Goal: Information Seeking & Learning: Understand process/instructions

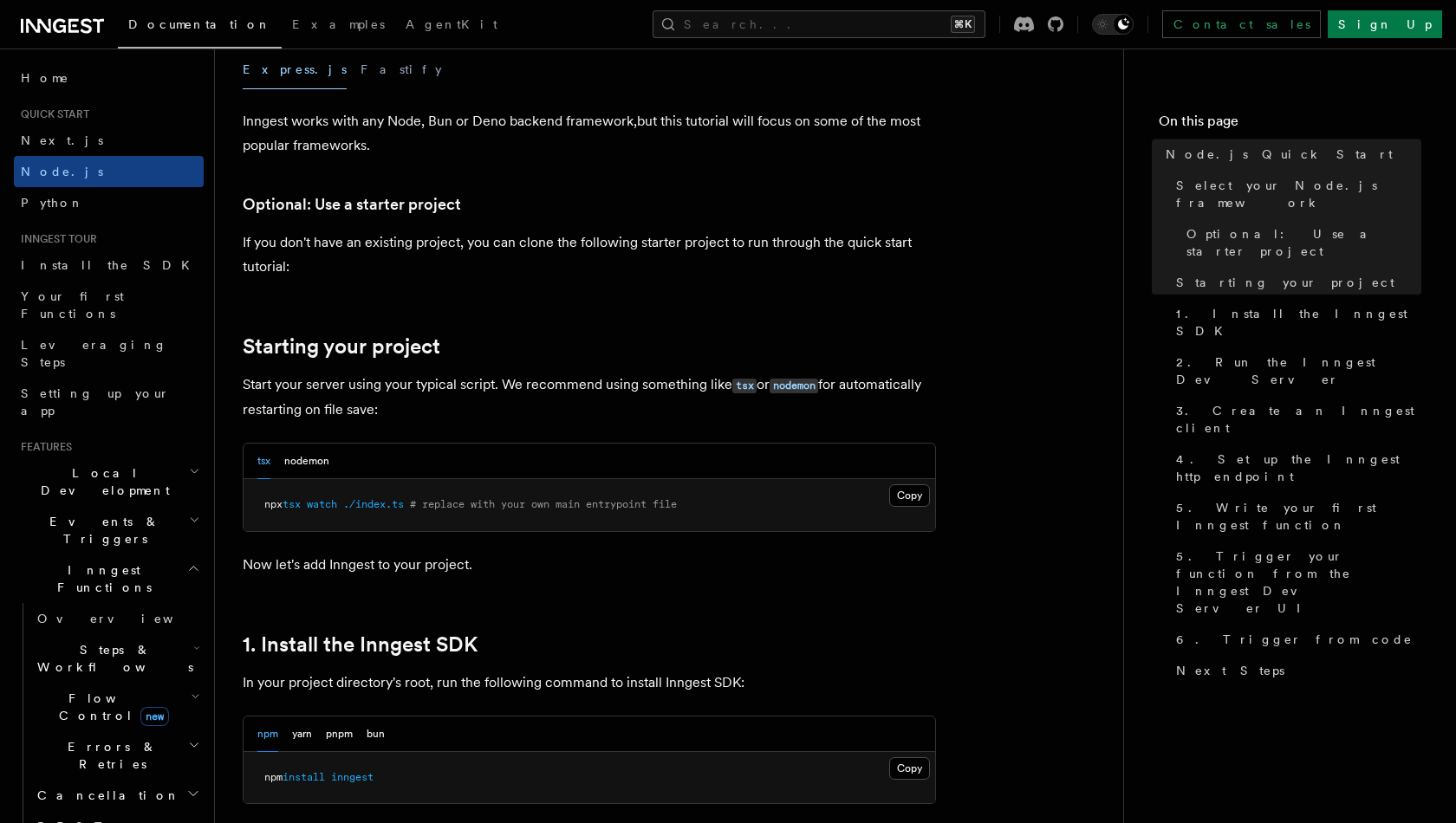
scroll to position [564, 0]
click at [54, 136] on span "Next.js" at bounding box center [62, 140] width 82 height 14
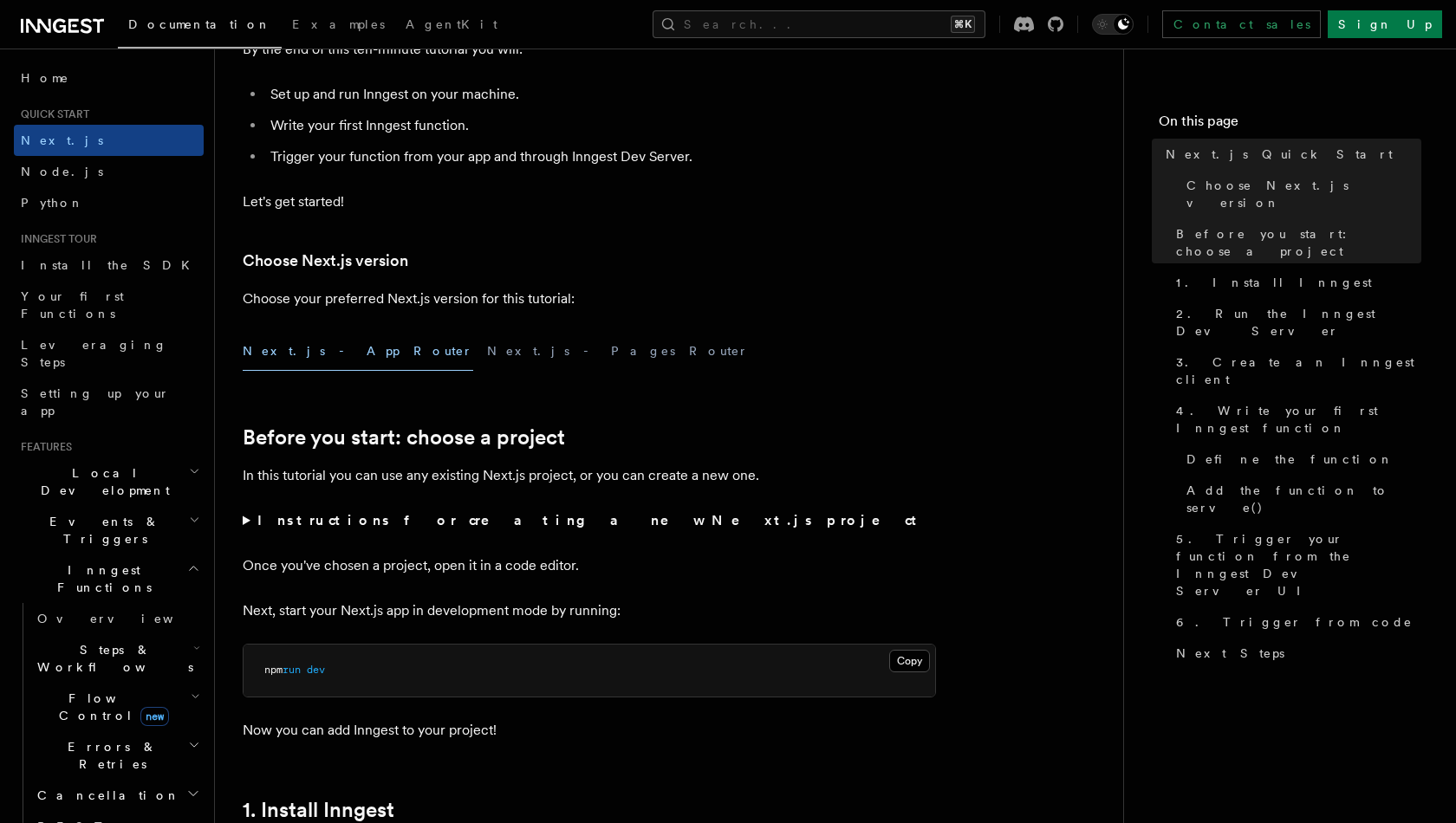
scroll to position [389, 0]
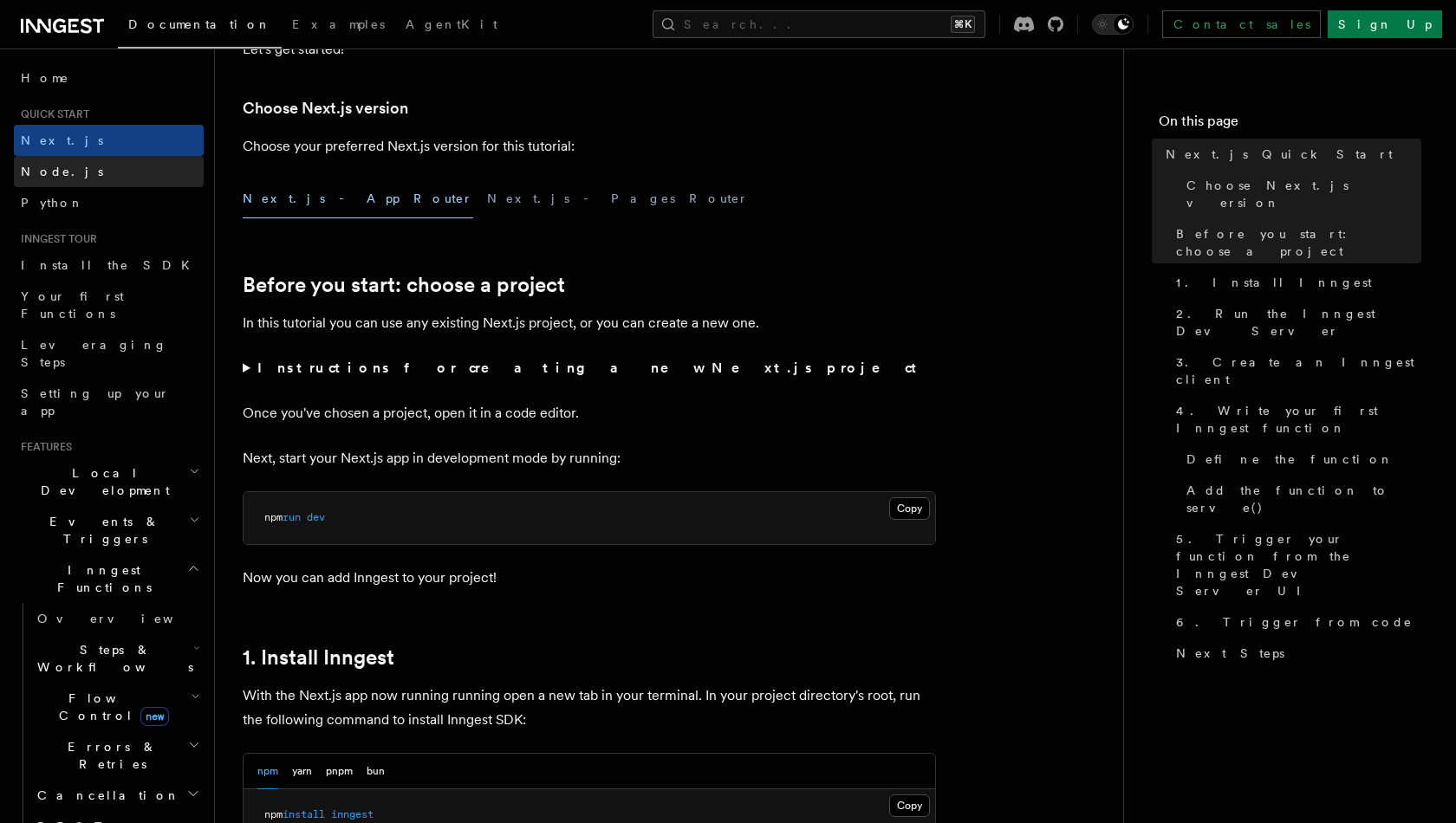
click at [41, 183] on link "Node.js" at bounding box center [109, 171] width 190 height 31
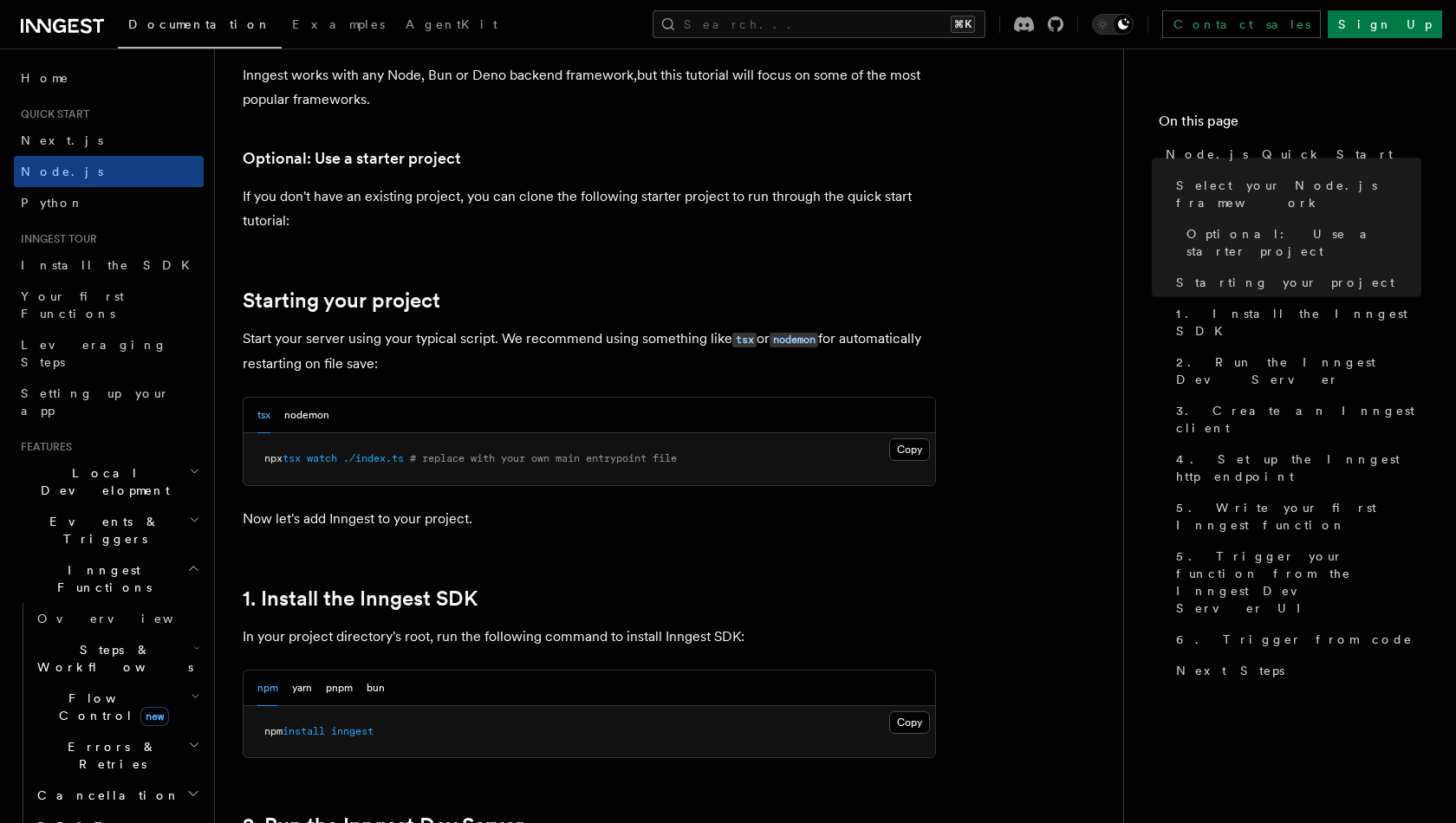
scroll to position [636, 0]
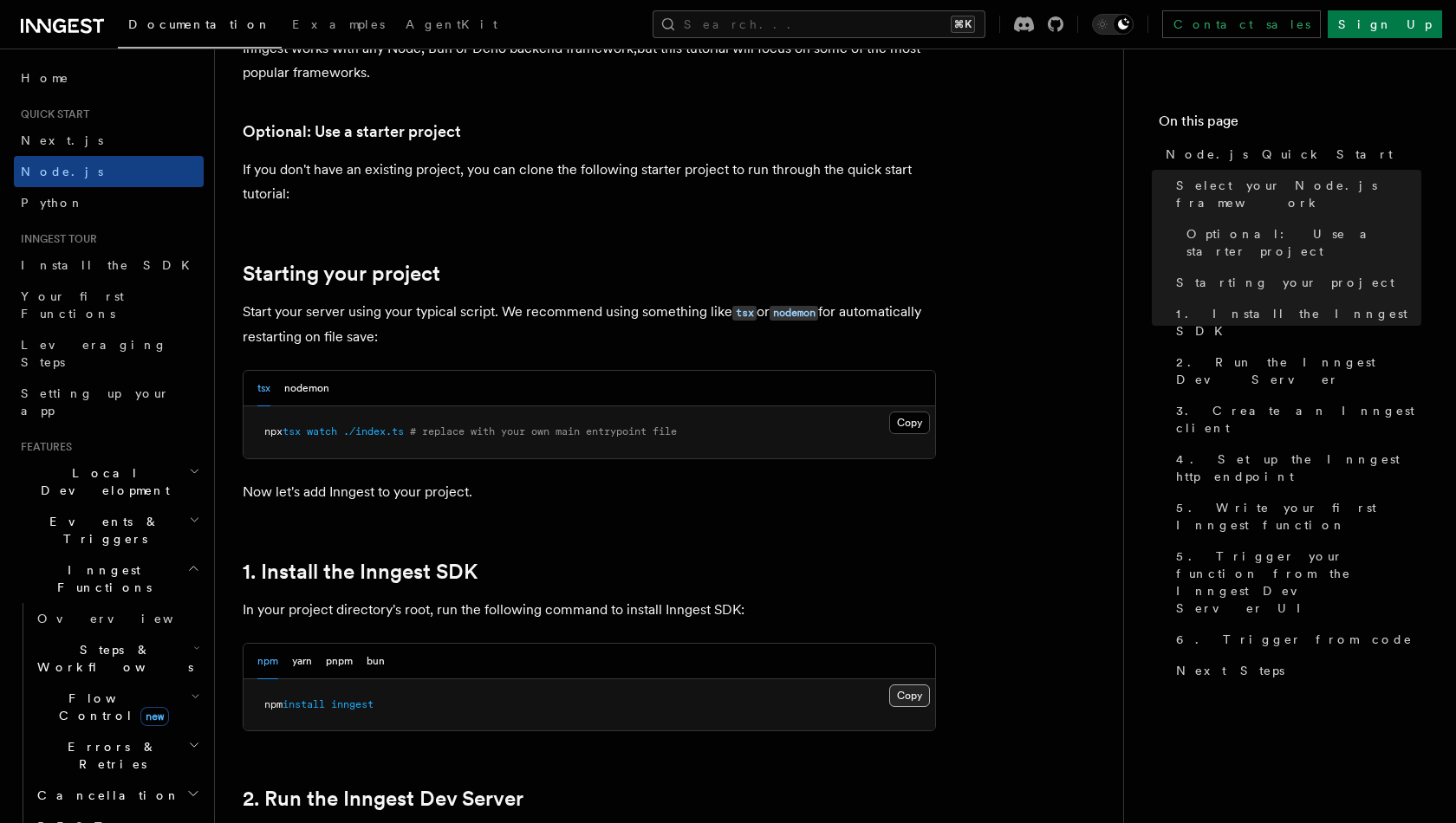
click at [907, 701] on button "Copy Copied" at bounding box center [910, 696] width 41 height 23
click at [921, 698] on button "Copy Copied" at bounding box center [910, 696] width 41 height 23
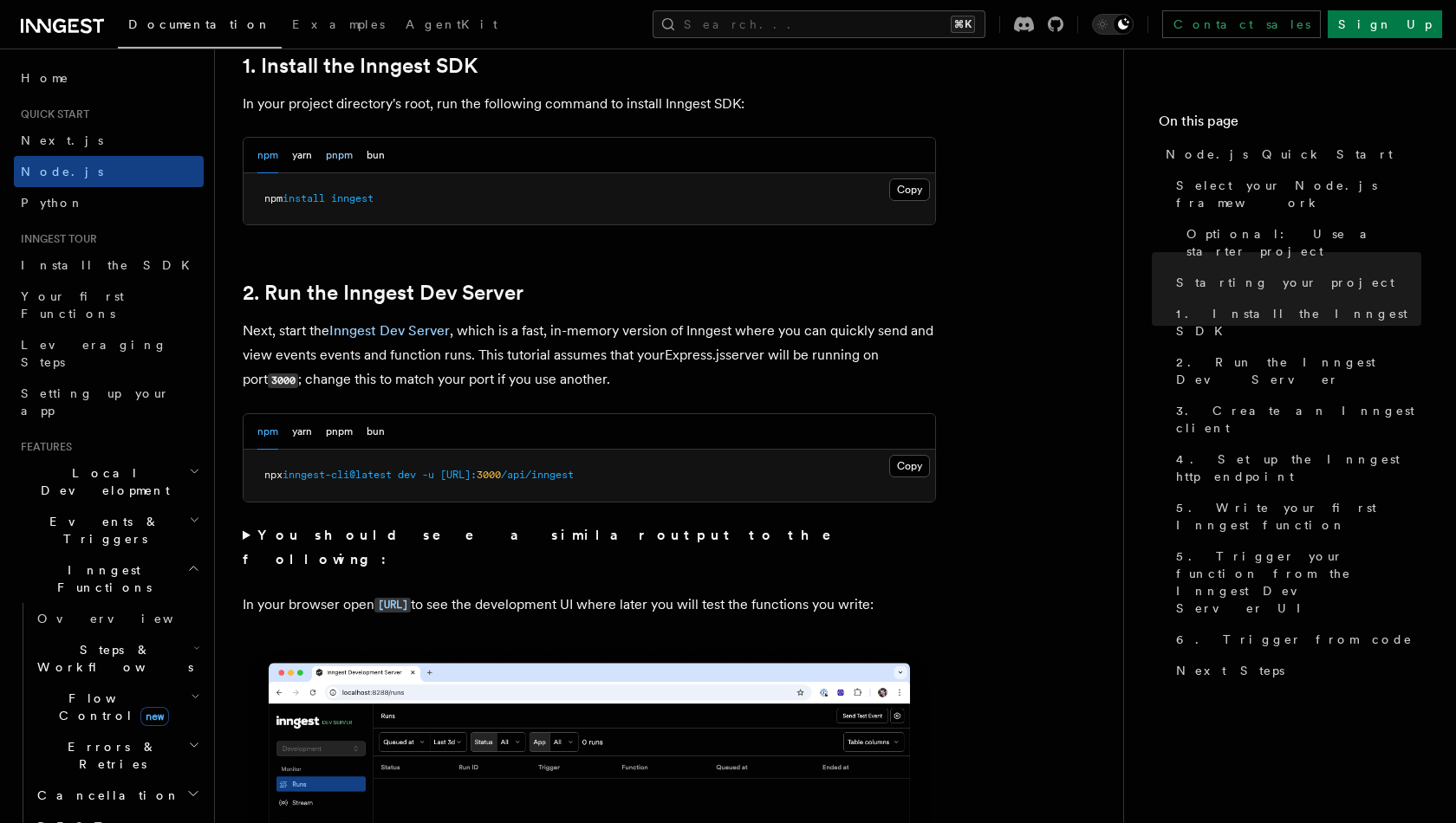
scroll to position [1144, 0]
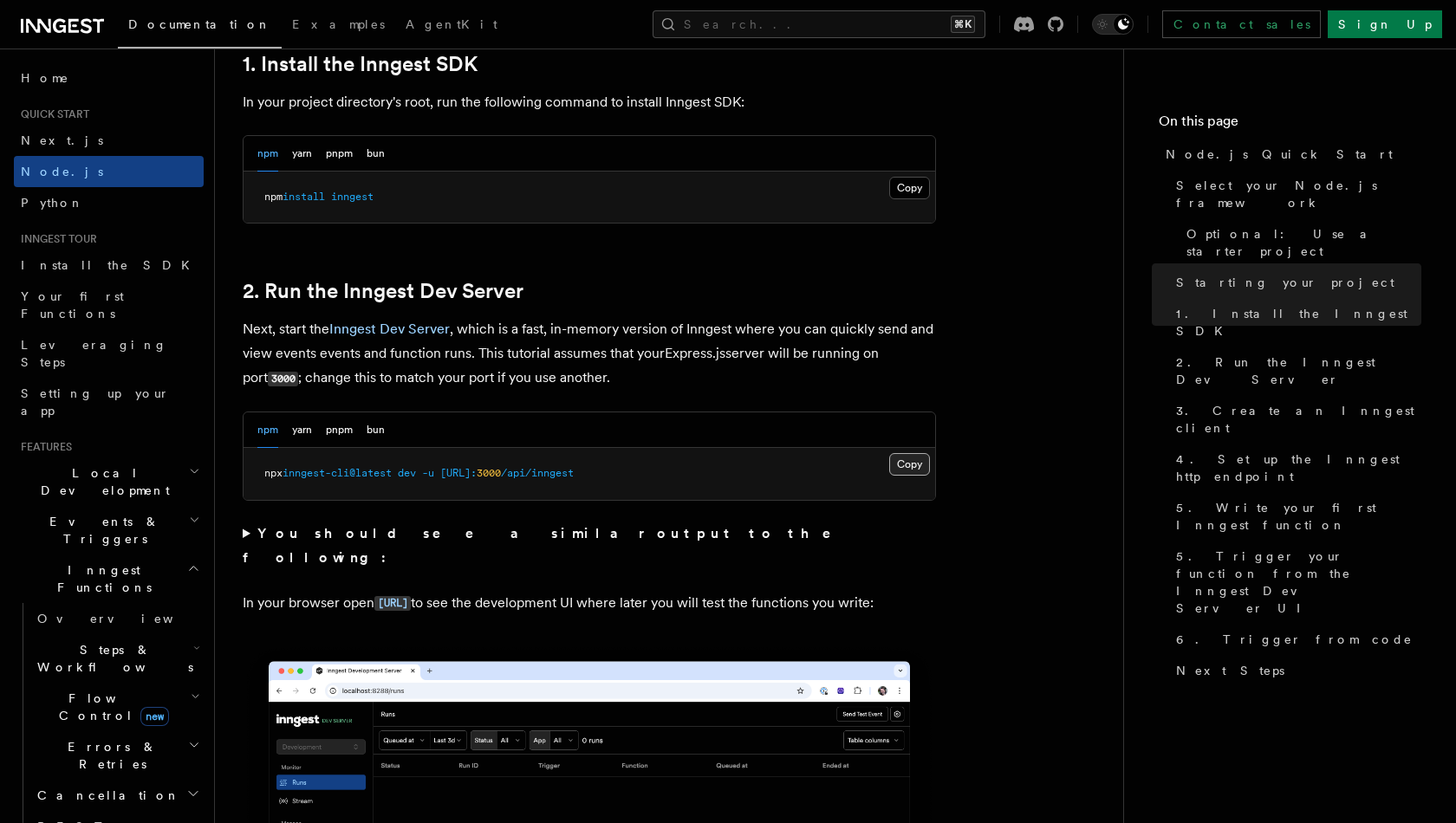
click at [918, 465] on button "Copy Copied" at bounding box center [910, 465] width 41 height 23
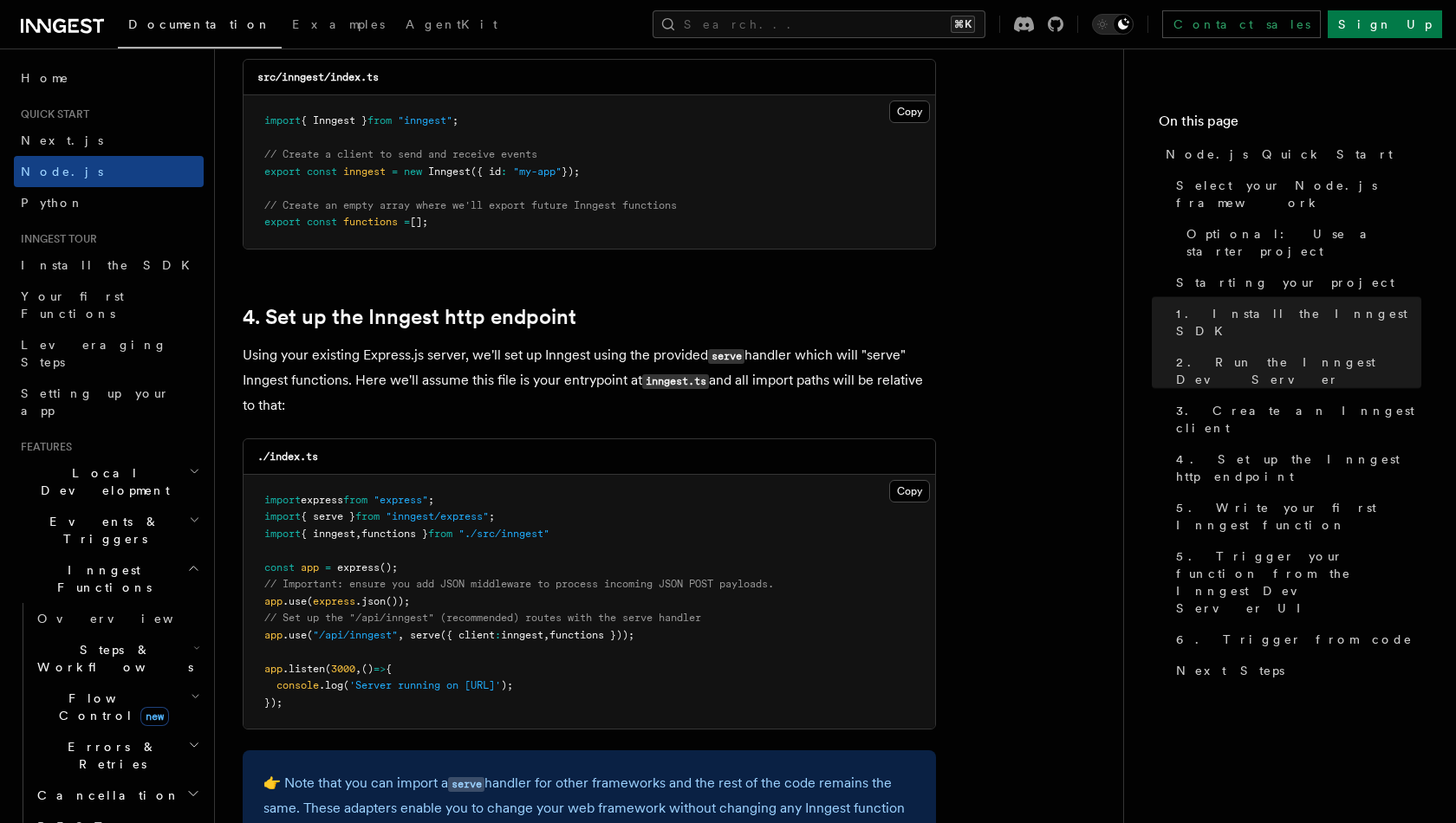
scroll to position [2573, 0]
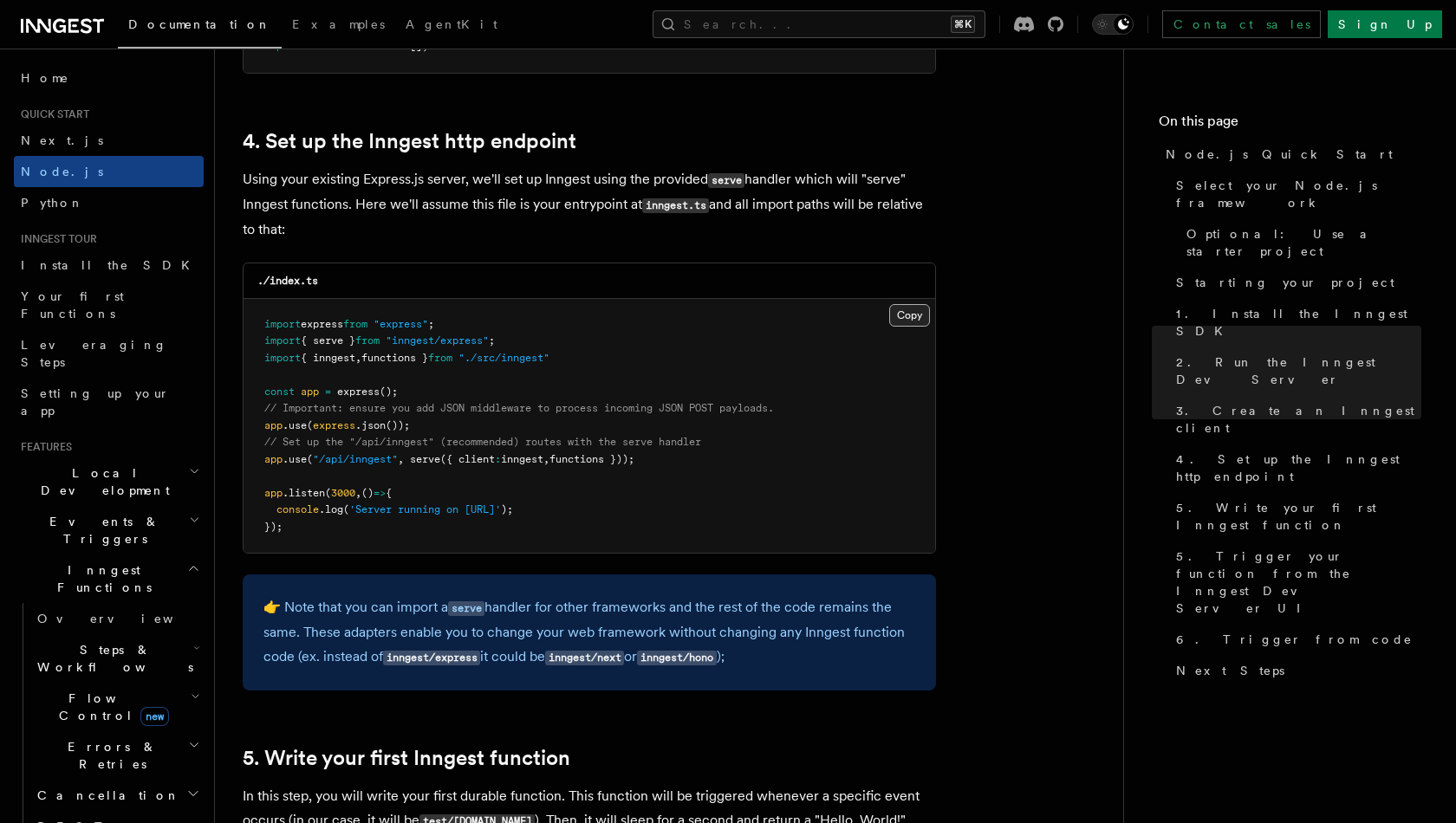
click at [911, 310] on button "Copy Copied" at bounding box center [910, 316] width 41 height 23
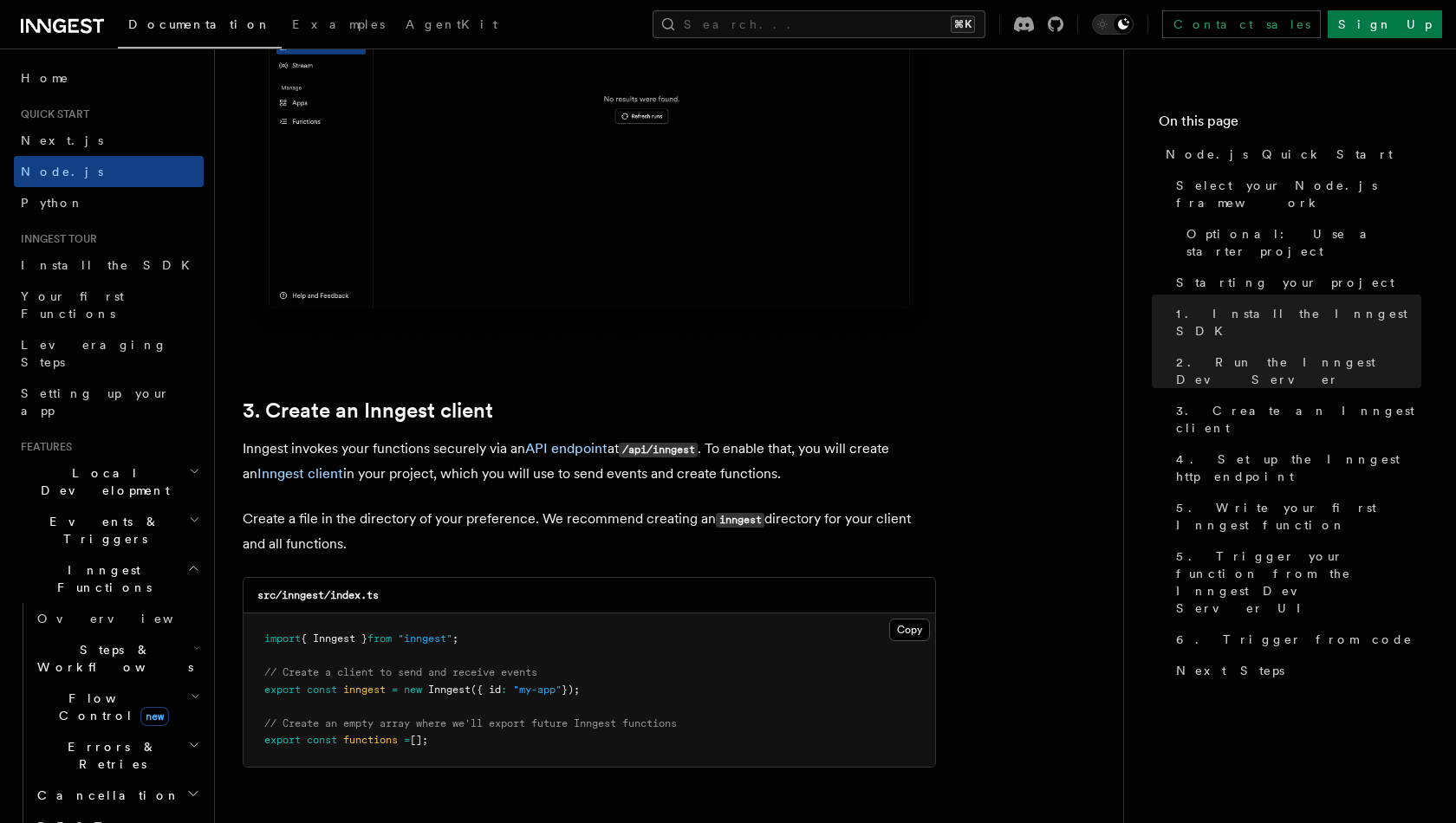
scroll to position [1944, 0]
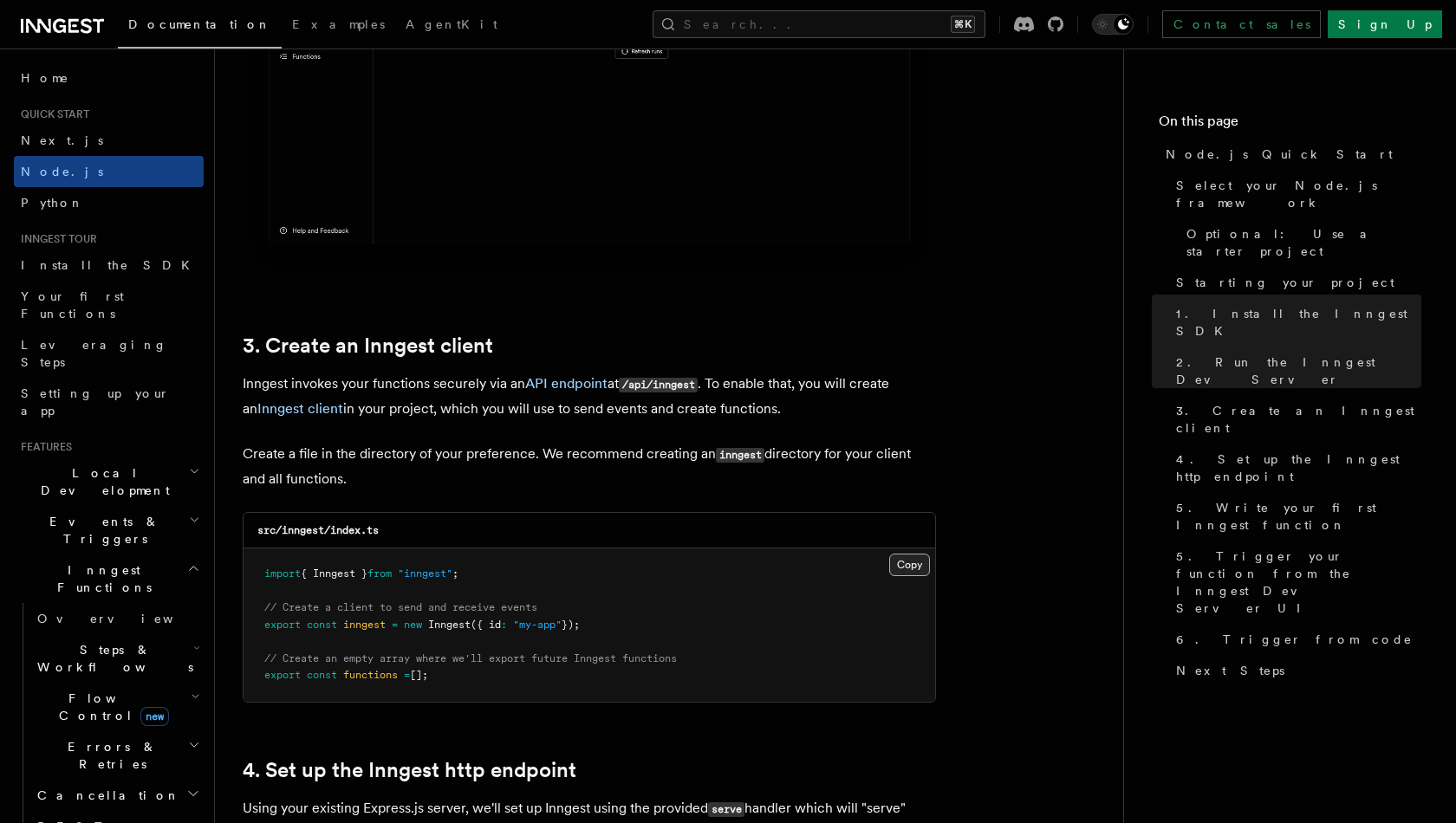
click at [920, 562] on button "Copy Copied" at bounding box center [910, 565] width 41 height 23
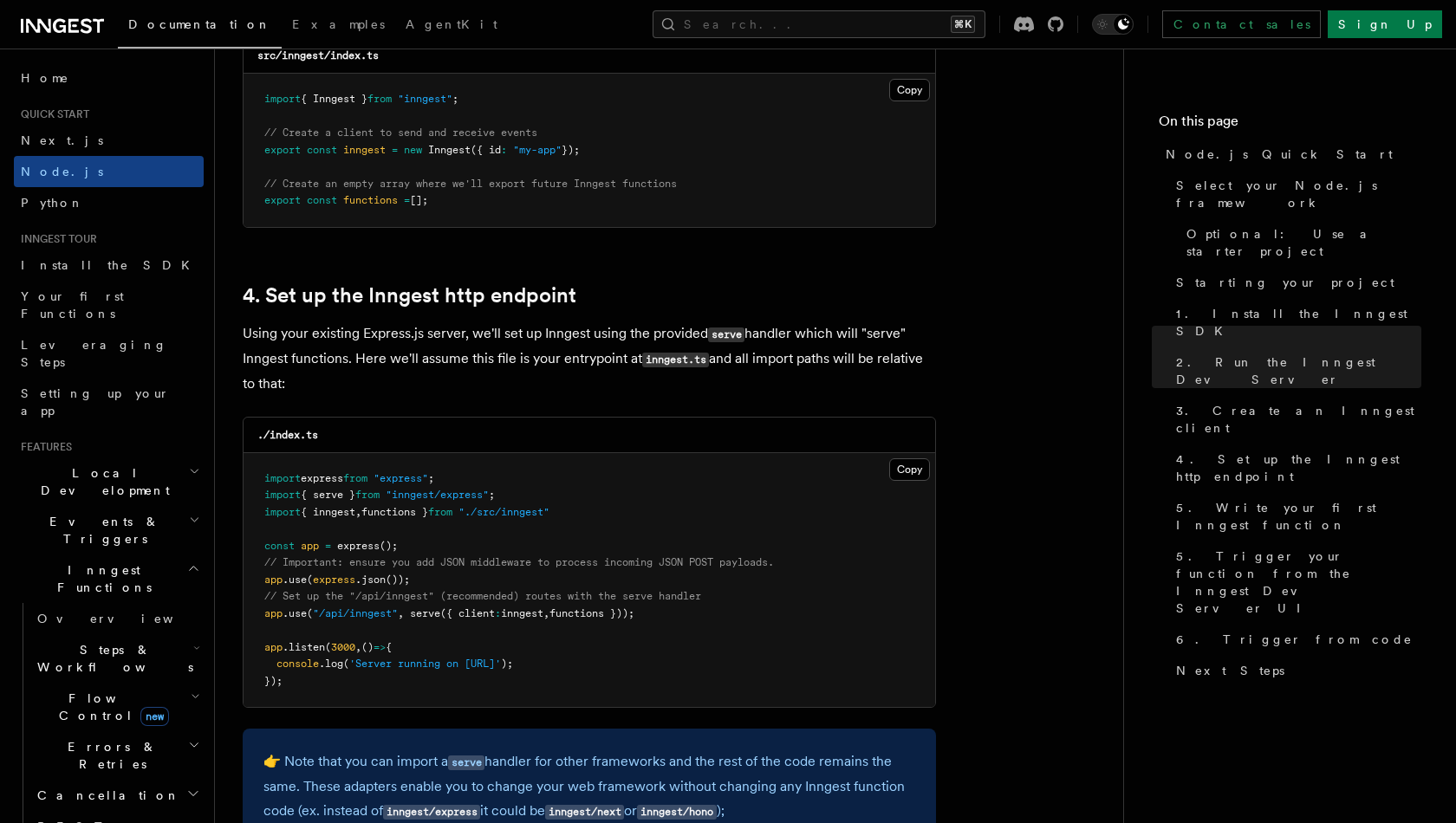
scroll to position [2464, 0]
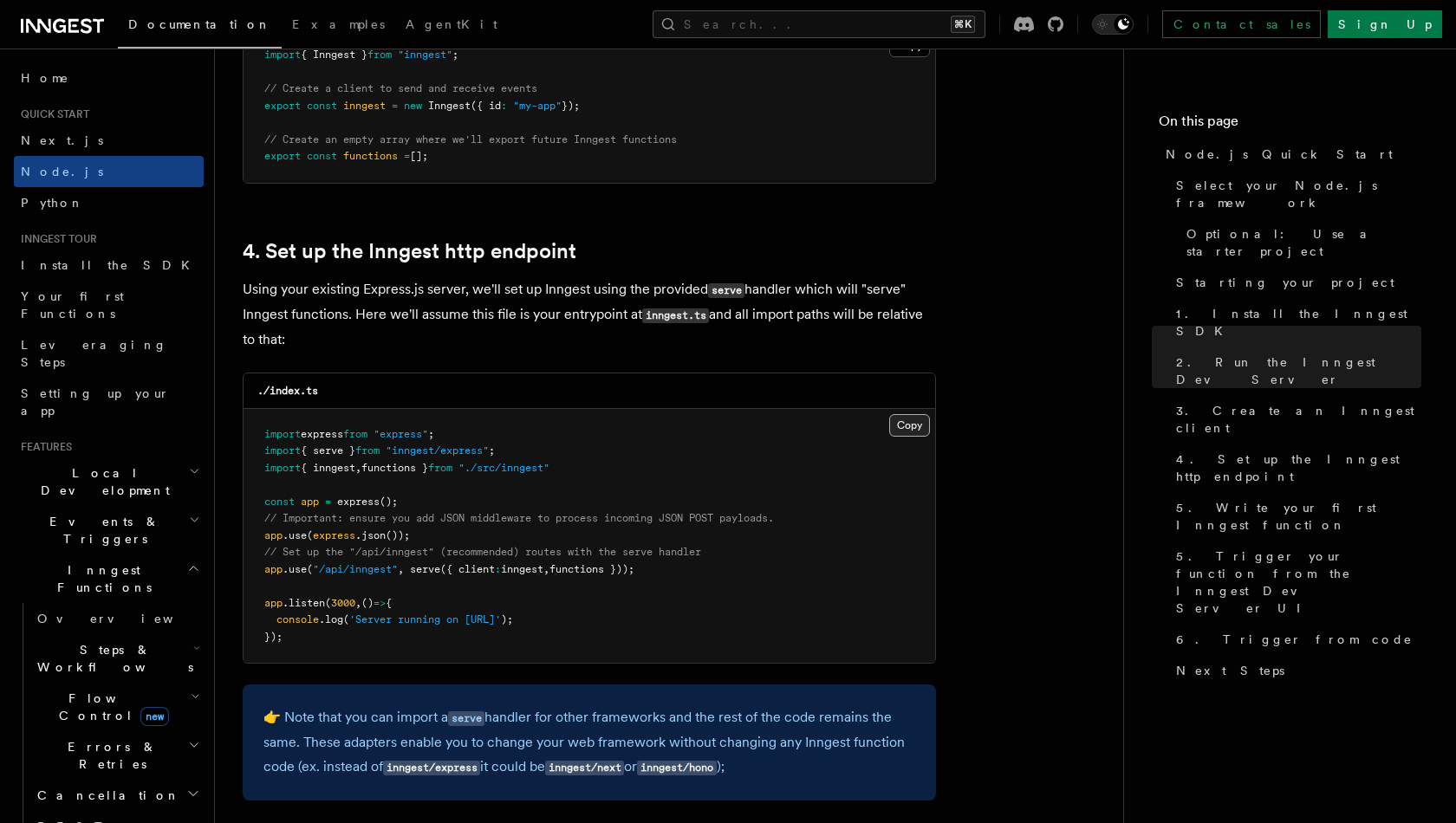
click at [906, 419] on button "Copy Copied" at bounding box center [910, 426] width 41 height 23
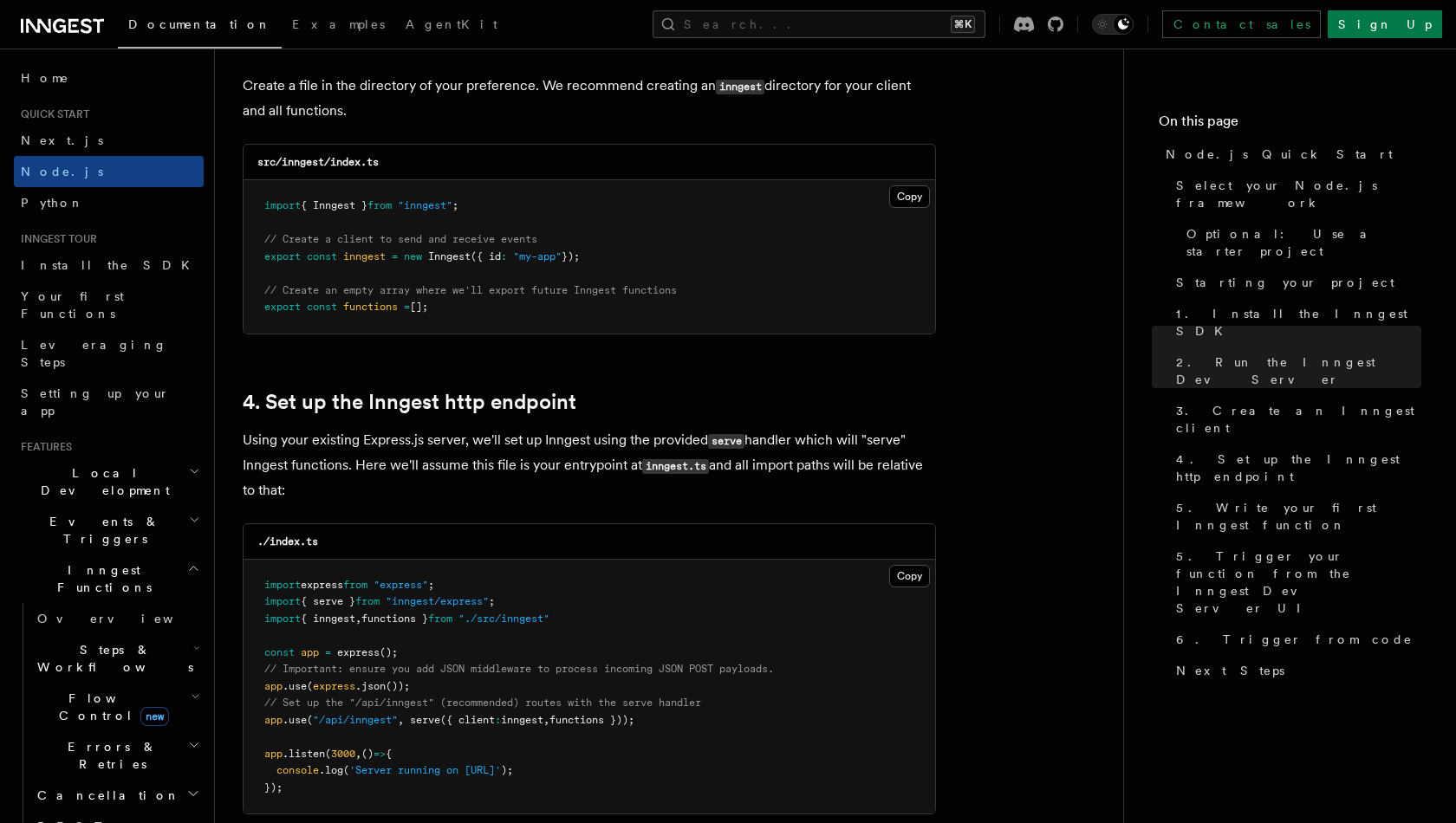
scroll to position [2313, 0]
